Goal: Ask a question

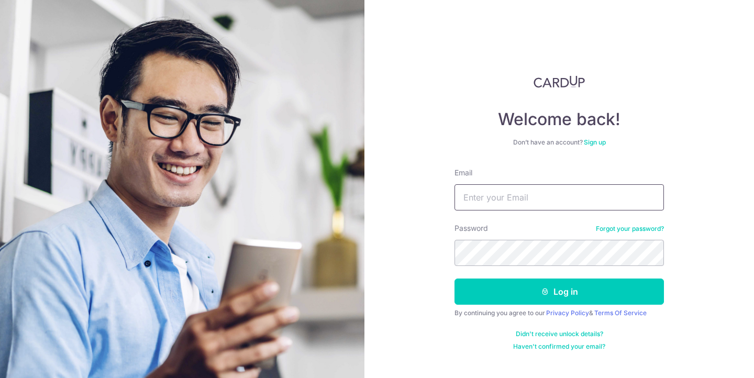
type input "[PERSON_NAME][EMAIL_ADDRESS][DOMAIN_NAME]"
click at [559, 292] on button "Log in" at bounding box center [560, 292] width 210 height 26
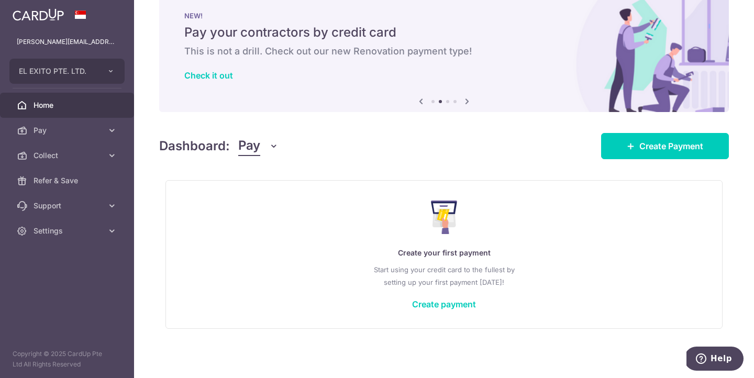
scroll to position [21, 0]
click at [104, 149] on link "Collect" at bounding box center [67, 155] width 134 height 25
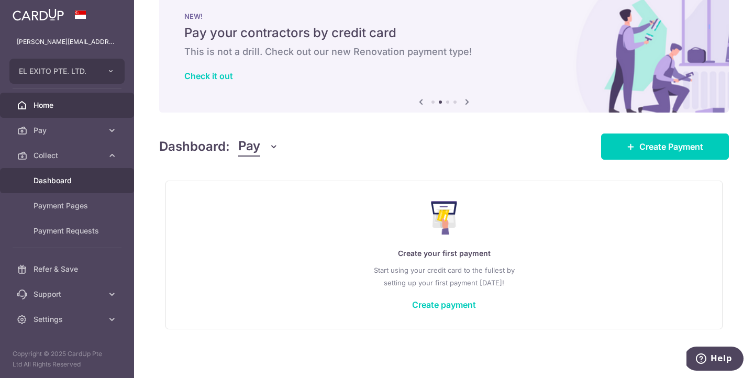
click at [64, 177] on span "Dashboard" at bounding box center [68, 180] width 69 height 10
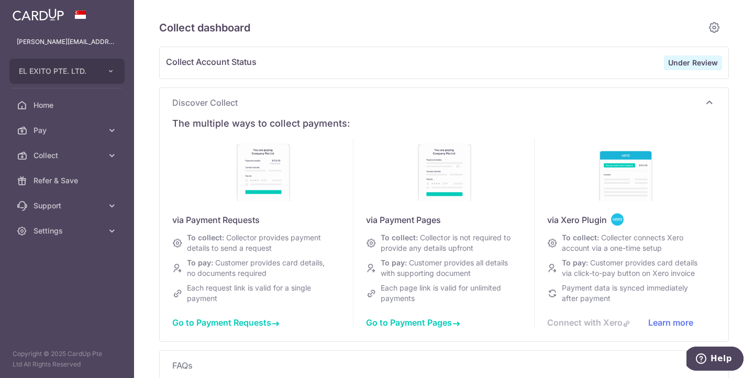
click at [692, 63] on strong "Under Review" at bounding box center [693, 62] width 50 height 9
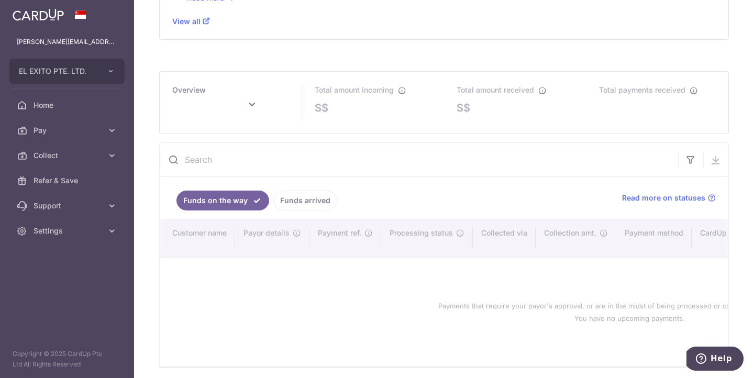
scroll to position [471, 0]
click at [680, 196] on span "Read more on statuses" at bounding box center [663, 199] width 83 height 10
type input "[DATE]"
click at [709, 356] on span "Help" at bounding box center [703, 359] width 15 height 10
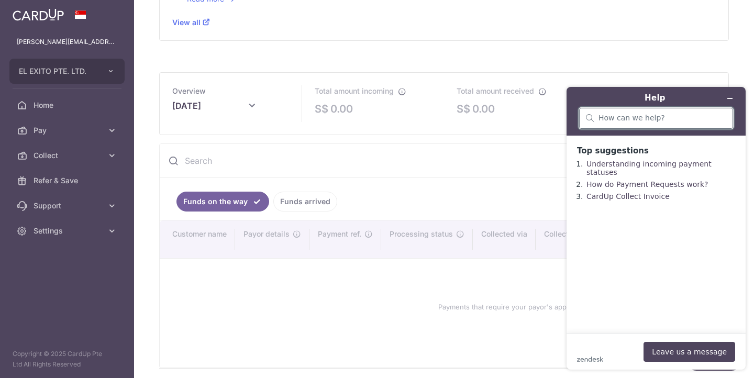
click at [638, 118] on input "search" at bounding box center [663, 118] width 128 height 9
type input "I"
click at [644, 118] on input "search" at bounding box center [663, 118] width 128 height 9
click at [625, 180] on link "How do Payment Requests work?" at bounding box center [648, 184] width 122 height 8
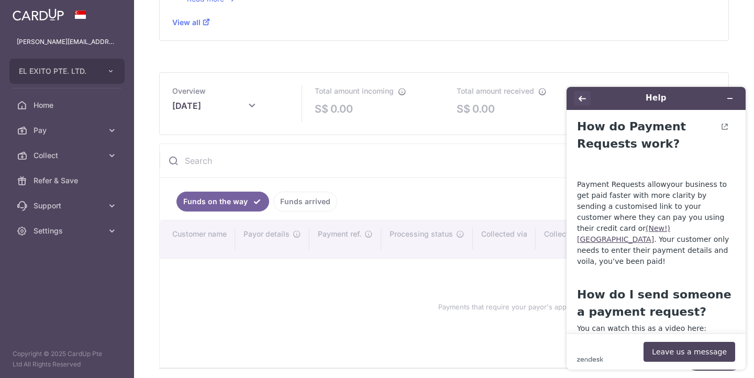
click at [579, 100] on icon "Back" at bounding box center [582, 98] width 7 height 7
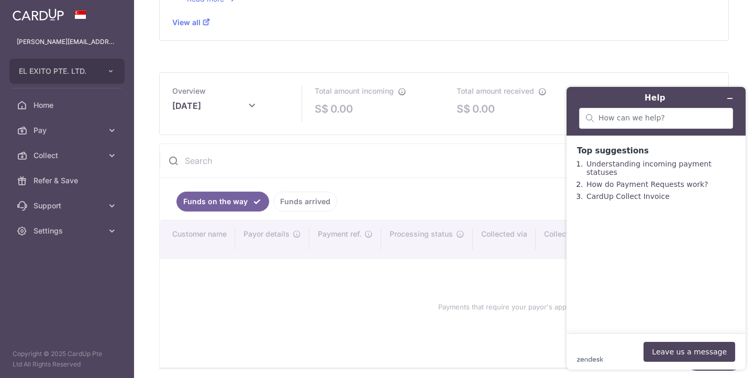
click at [606, 349] on div "zendesk .cls-1{fill:#03363d;} Leave us a message" at bounding box center [656, 352] width 158 height 20
click at [682, 351] on button "Leave us a message" at bounding box center [690, 352] width 92 height 20
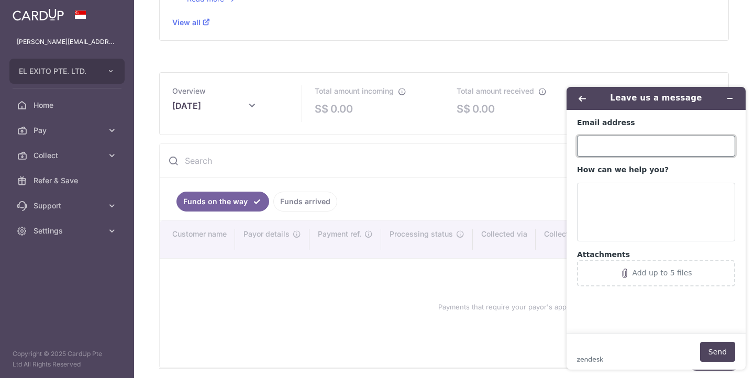
click at [631, 151] on input "Email address" at bounding box center [656, 146] width 158 height 21
type input "[PERSON_NAME][EMAIL_ADDRESS][DOMAIN_NAME]"
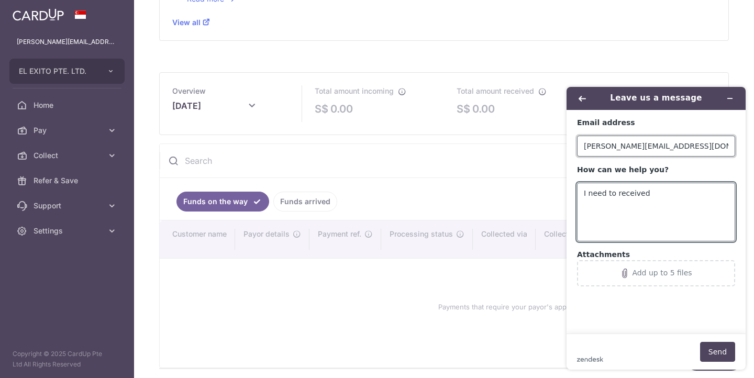
click at [631, 151] on input "[PERSON_NAME][EMAIL_ADDRESS][DOMAIN_NAME]" at bounding box center [656, 146] width 158 height 21
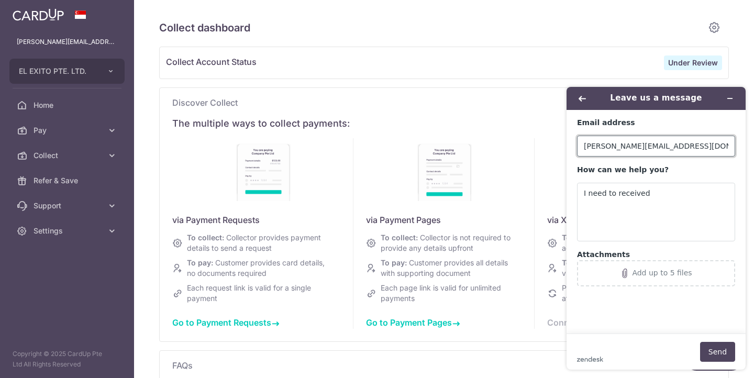
scroll to position [8, 0]
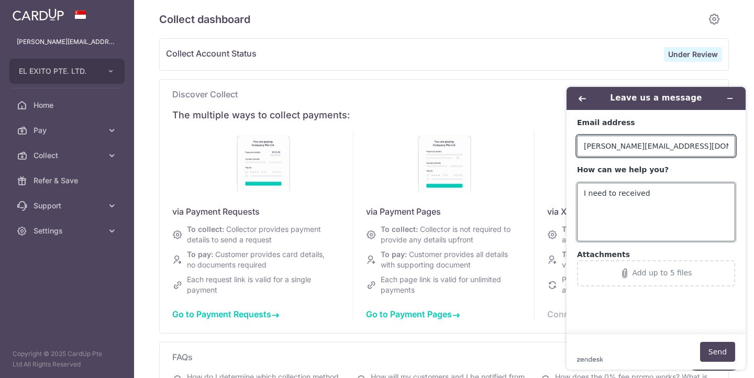
click at [653, 188] on textarea "I need to received" at bounding box center [656, 212] width 158 height 59
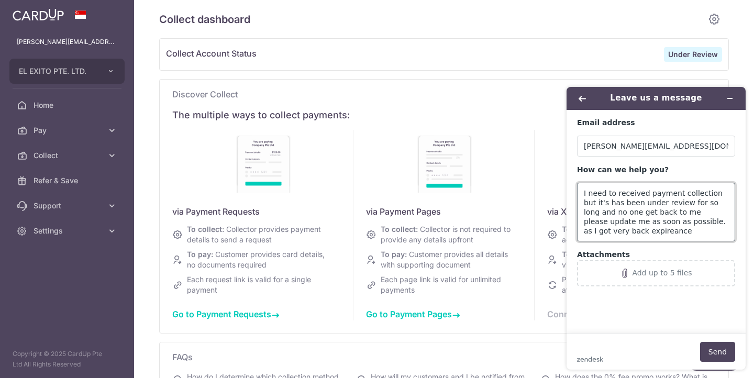
click at [684, 231] on textarea "I need to received payment collection but it's has been under review for so lon…" at bounding box center [656, 212] width 158 height 59
type textarea "I need to received payment collection but it's has been under review for so lon…"
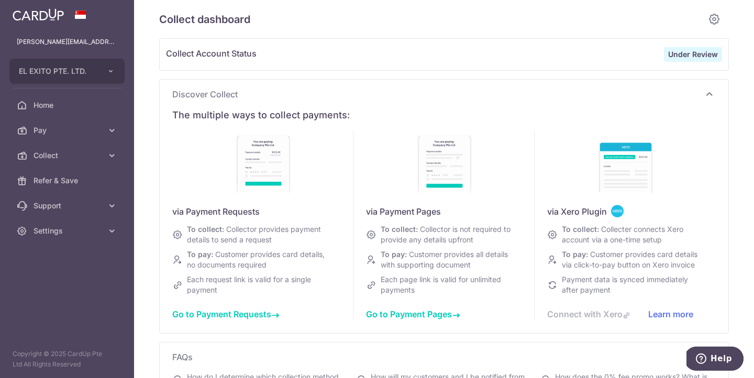
click at [707, 359] on icon "Help" at bounding box center [701, 359] width 10 height 10
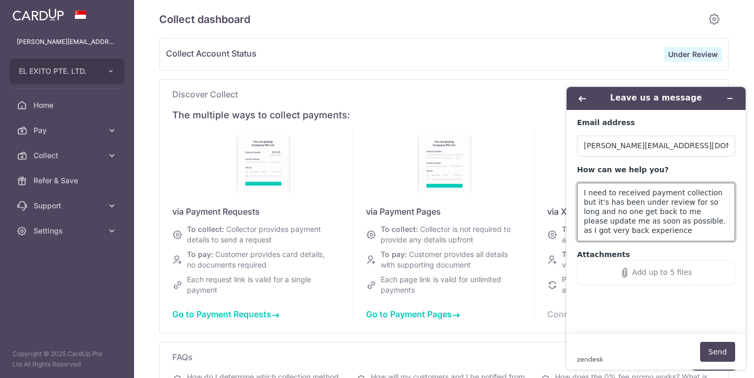
click at [682, 235] on textarea "I need to received payment collection but it's has been under review for so lon…" at bounding box center [656, 212] width 158 height 59
type textarea "I need to received payment collection but it's has been under review for so lon…"
click at [724, 346] on button "Send" at bounding box center [717, 352] width 35 height 20
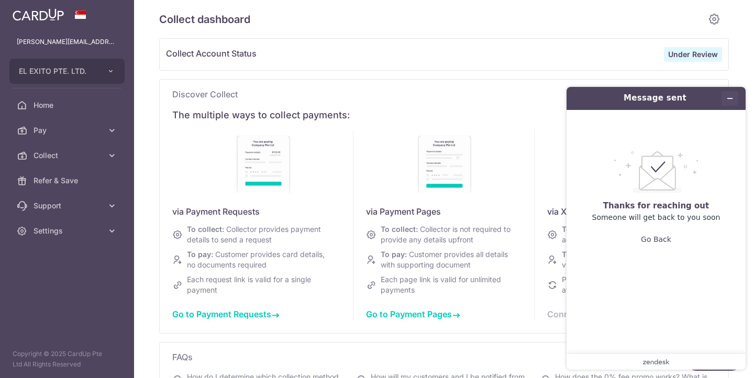
click at [729, 99] on icon "Minimise widget" at bounding box center [730, 98] width 7 height 7
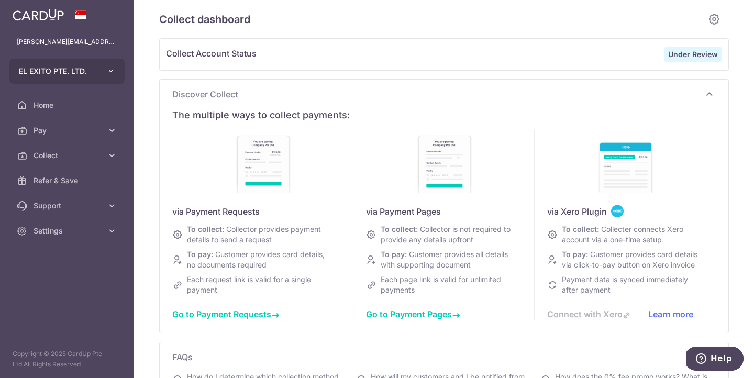
click at [103, 71] on button "EL EXITO PTE. LTD." at bounding box center [66, 71] width 115 height 25
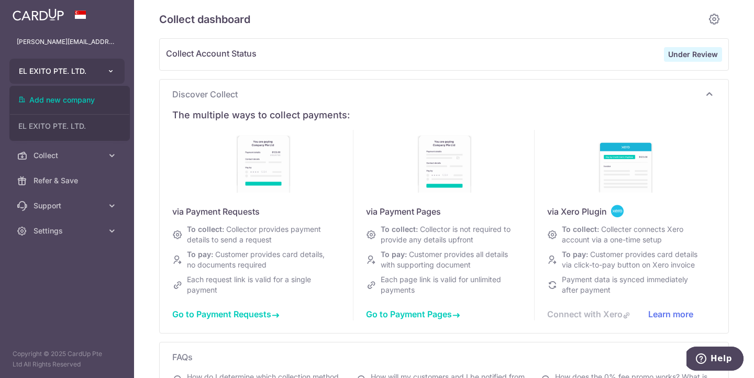
click at [103, 71] on button "EL EXITO PTE. LTD." at bounding box center [66, 71] width 115 height 25
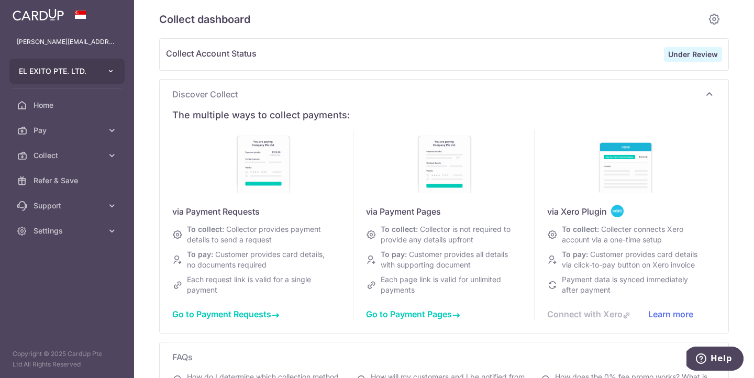
click at [103, 71] on button "EL EXITO PTE. LTD." at bounding box center [66, 71] width 115 height 25
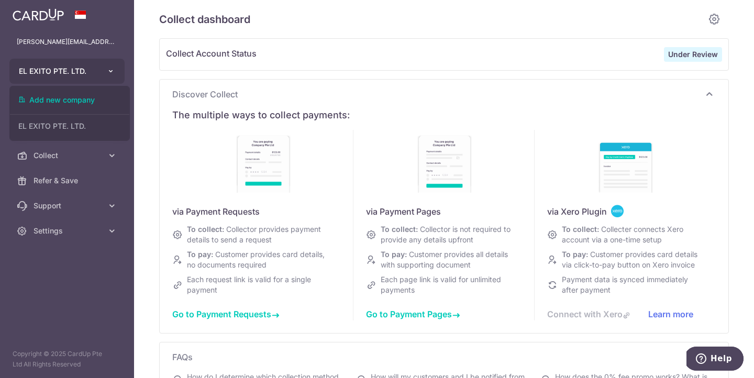
click at [103, 71] on button "EL EXITO PTE. LTD." at bounding box center [66, 71] width 115 height 25
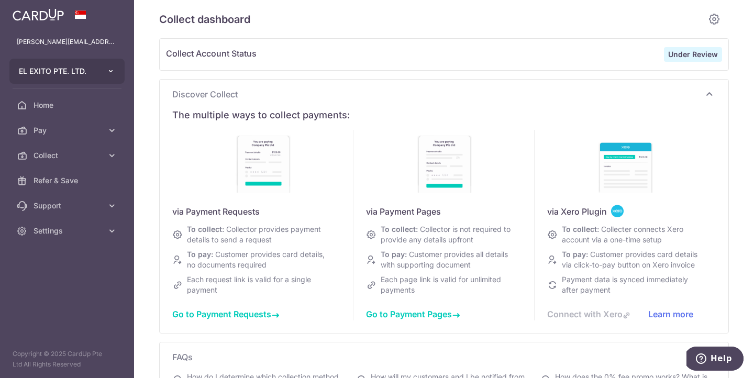
click at [103, 71] on button "EL EXITO PTE. LTD." at bounding box center [66, 71] width 115 height 25
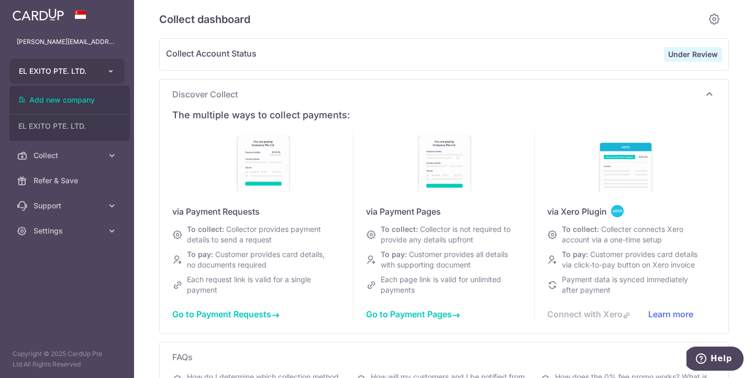
click at [103, 71] on button "EL EXITO PTE. LTD." at bounding box center [66, 71] width 115 height 25
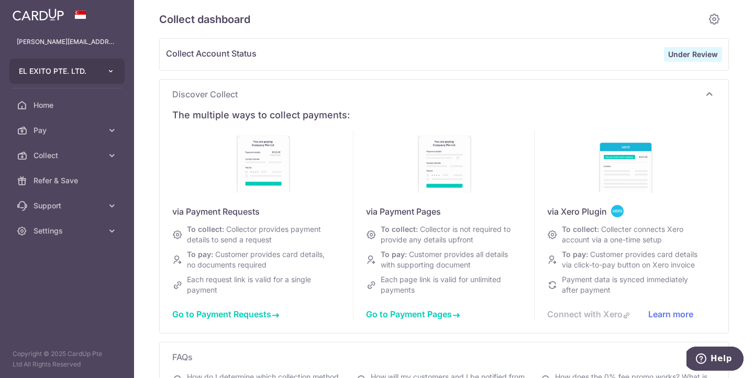
click at [103, 71] on button "EL EXITO PTE. LTD." at bounding box center [66, 71] width 115 height 25
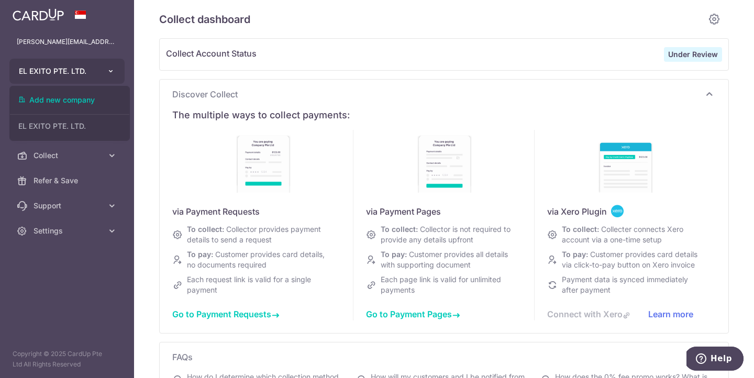
click at [103, 71] on button "EL EXITO PTE. LTD." at bounding box center [66, 71] width 115 height 25
